Goal: Register for event/course

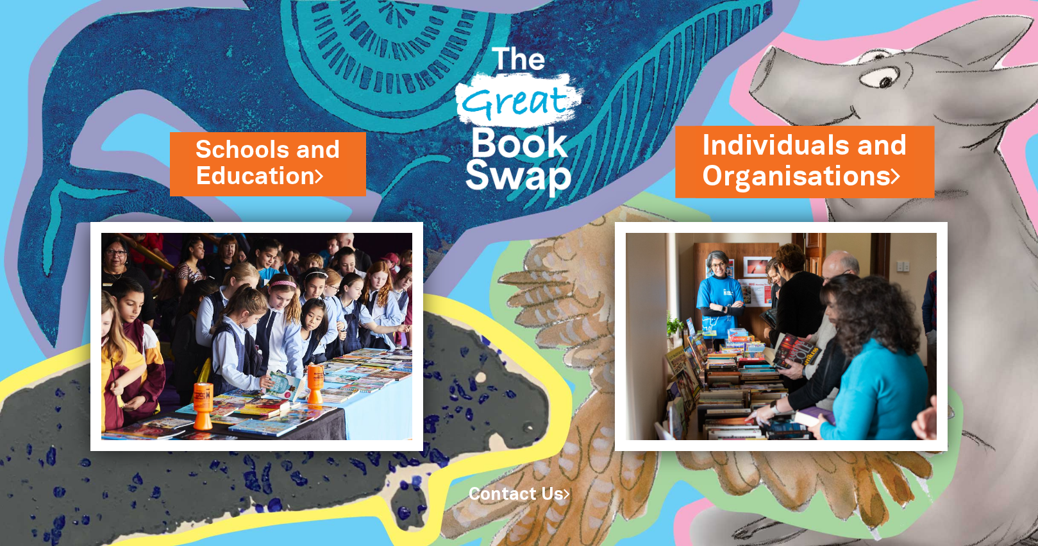
click at [806, 163] on link "Individuals and Organisations" at bounding box center [805, 161] width 205 height 69
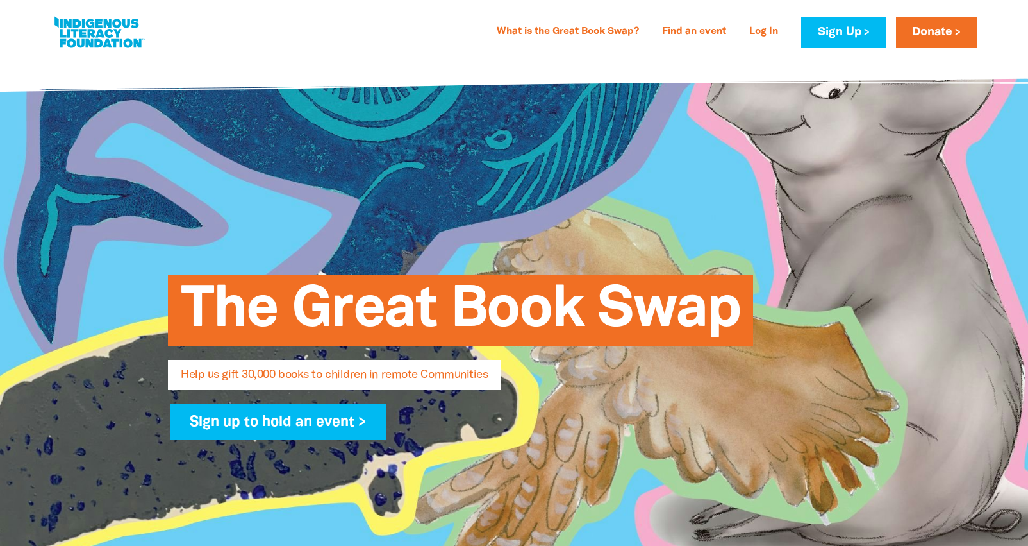
select select "AU"
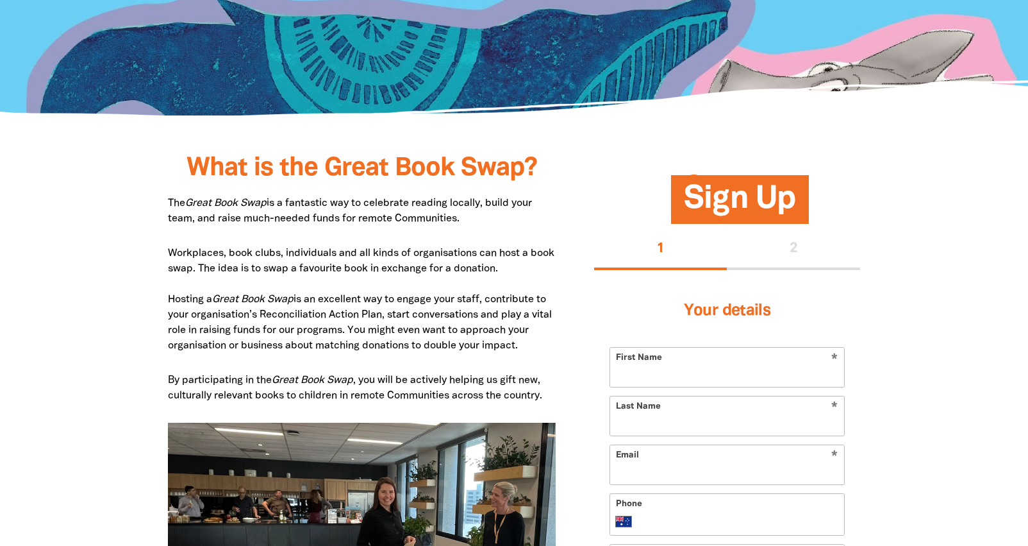
scroll to position [656, 0]
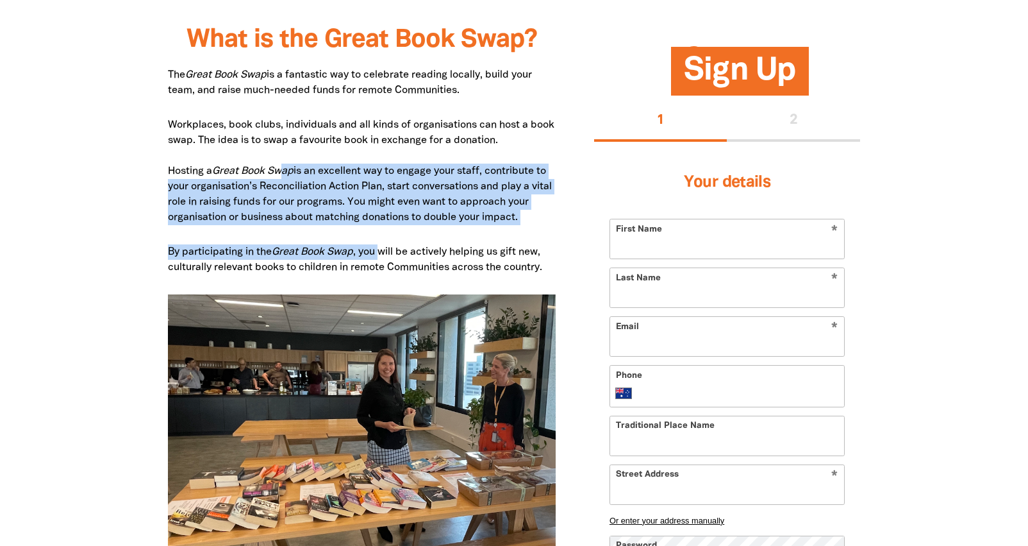
drag, startPoint x: 273, startPoint y: 176, endPoint x: 360, endPoint y: 233, distance: 103.3
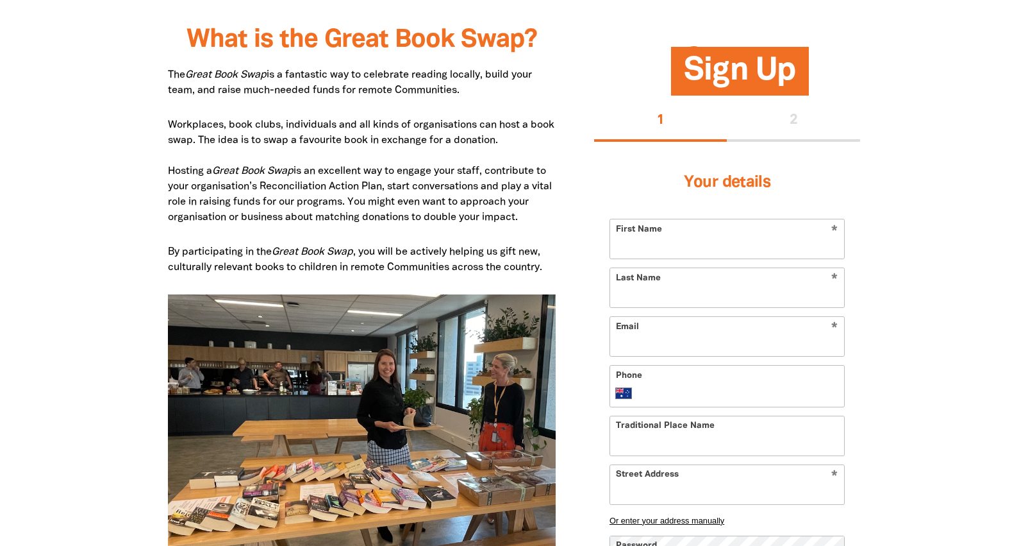
drag, startPoint x: 360, startPoint y: 233, endPoint x: 461, endPoint y: 253, distance: 103.4
click at [461, 253] on p "By participating in the Great Book Swap , you will be actively helping us gift …" at bounding box center [362, 259] width 388 height 31
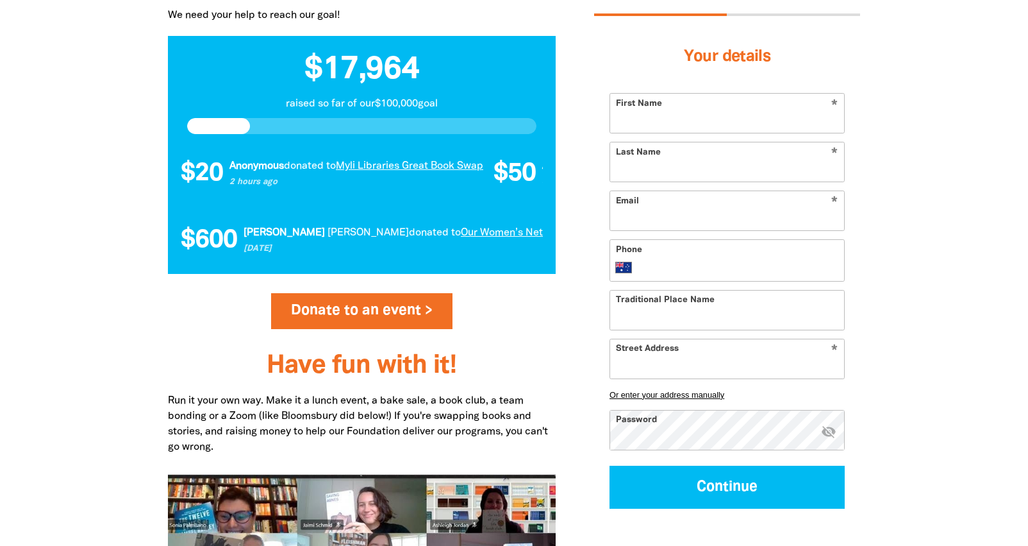
scroll to position [1297, 0]
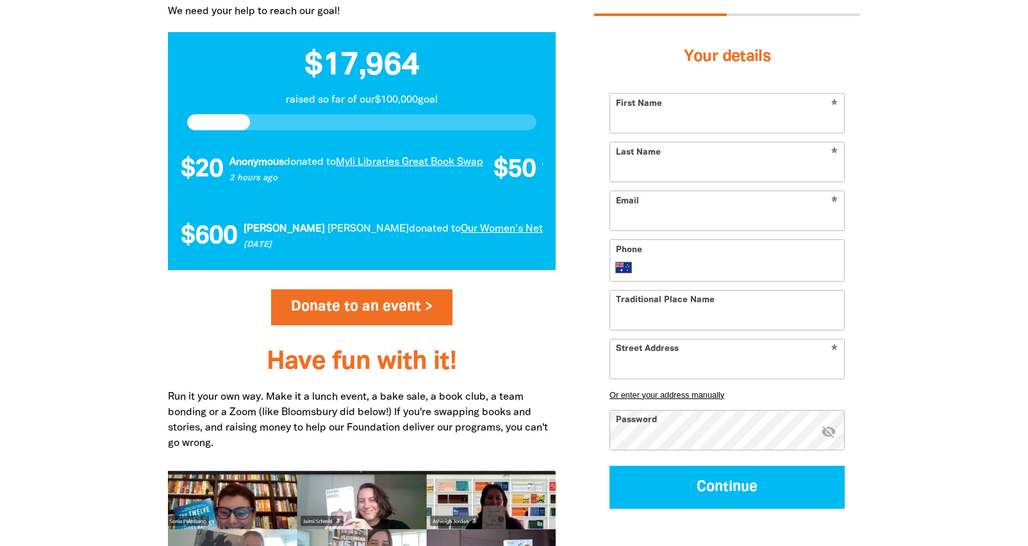
select select "AU"
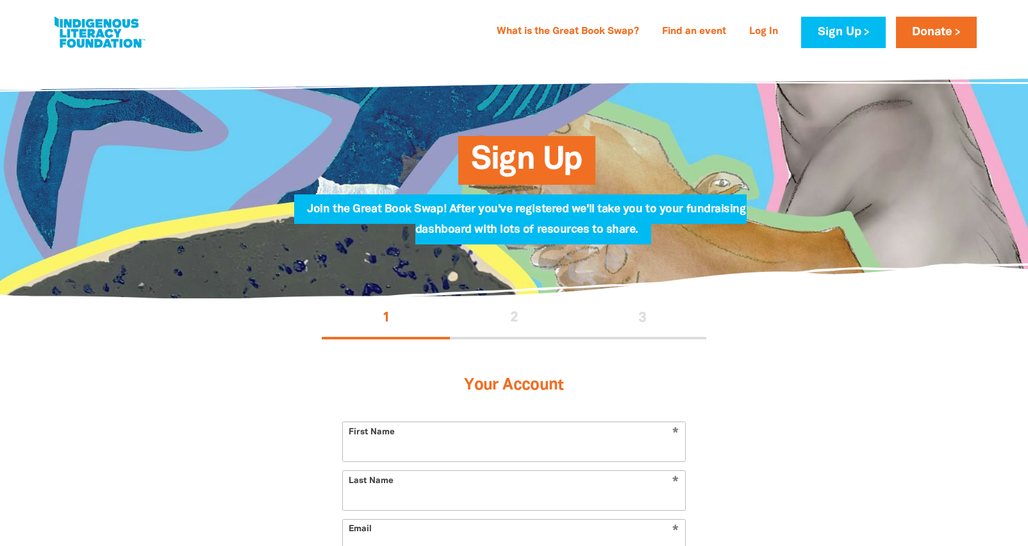
select select "AU"
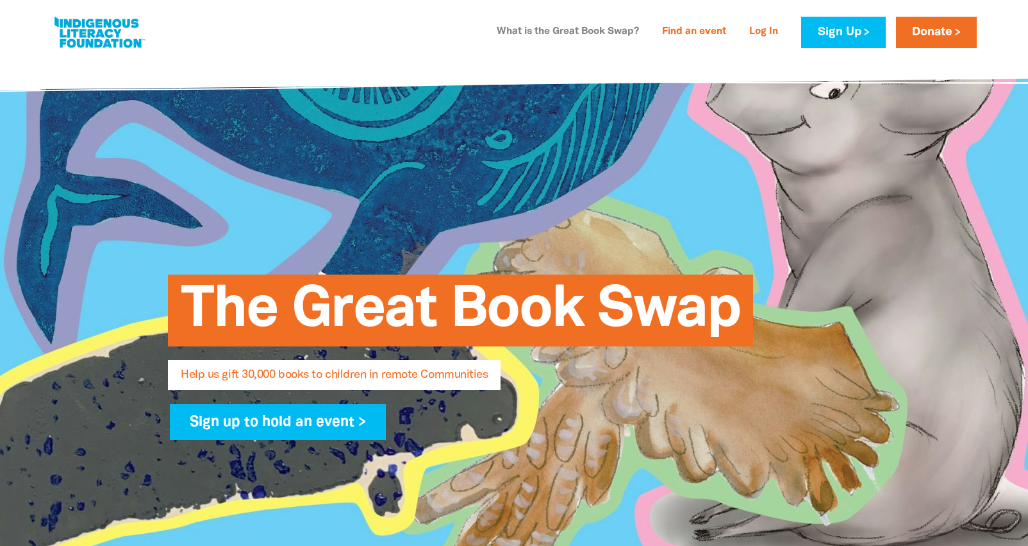
click at [602, 29] on link "What is the Great Book Swap?" at bounding box center [568, 32] width 158 height 21
select select "AU"
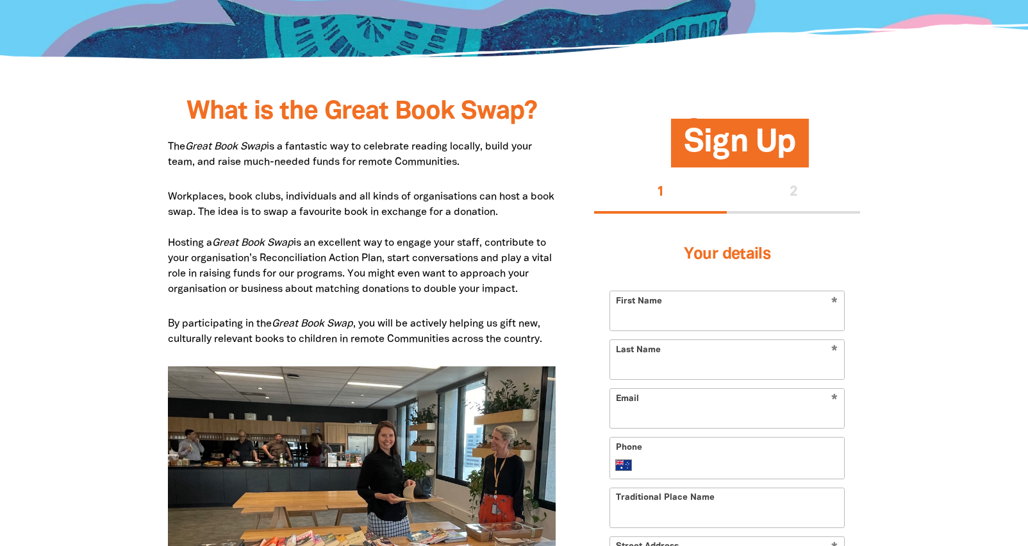
scroll to position [561, 0]
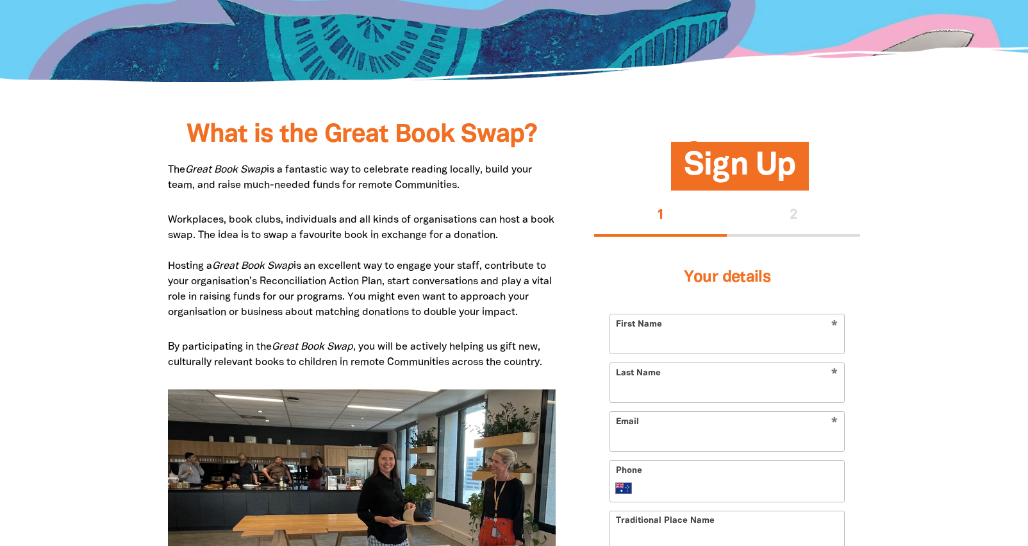
drag, startPoint x: 222, startPoint y: 269, endPoint x: 412, endPoint y: 327, distance: 199.0
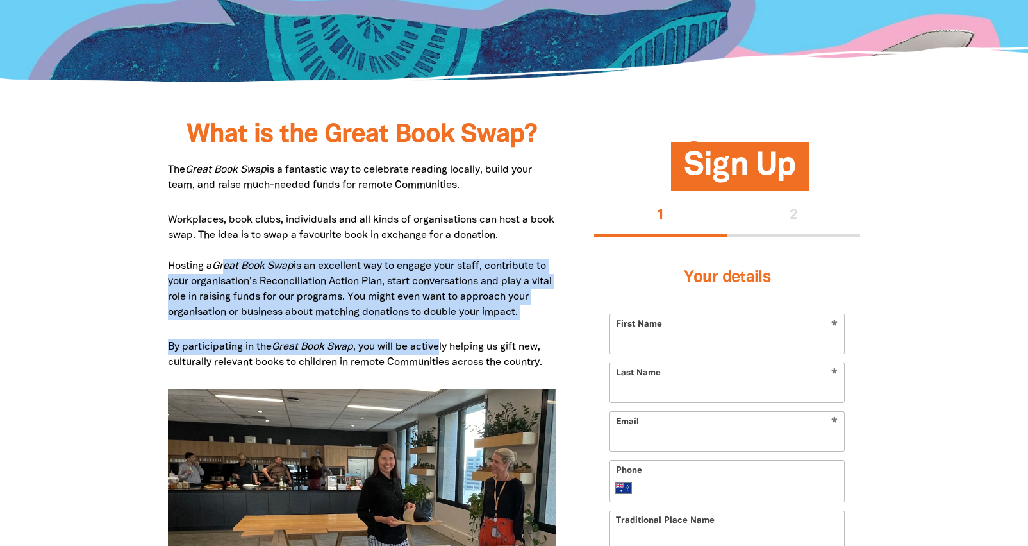
drag, startPoint x: 412, startPoint y: 327, endPoint x: 364, endPoint y: 325, distance: 48.1
click at [364, 320] on p "Workplaces, book clubs, individuals and all kinds of organisations can host a b…" at bounding box center [362, 266] width 388 height 108
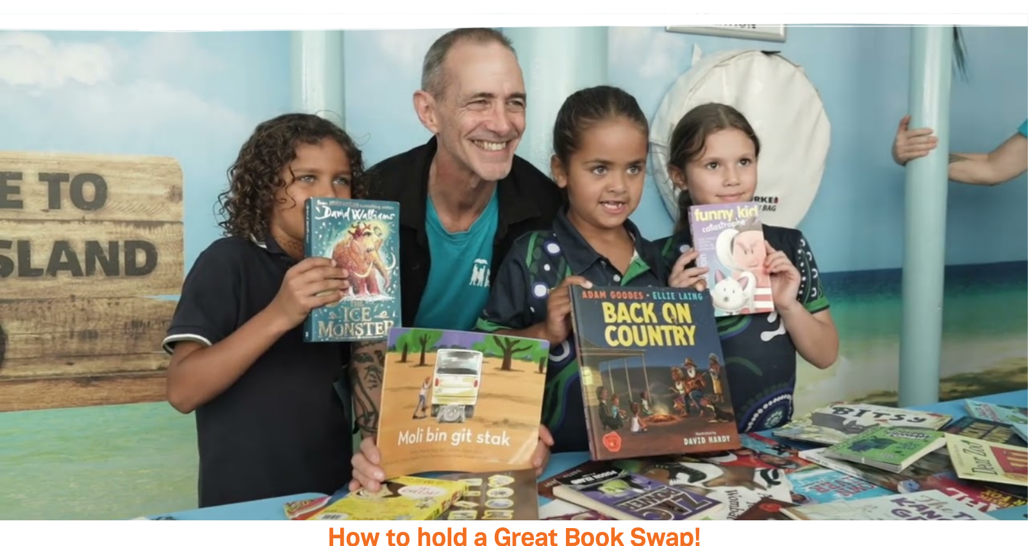
scroll to position [2116, 0]
